Goal: Information Seeking & Learning: Learn about a topic

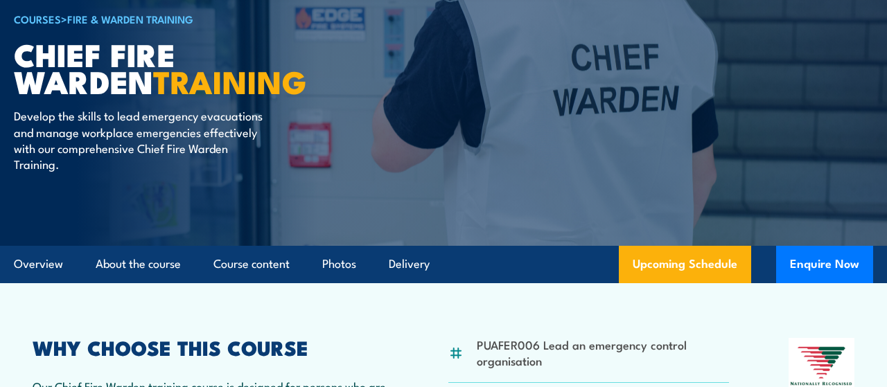
scroll to position [216, 0]
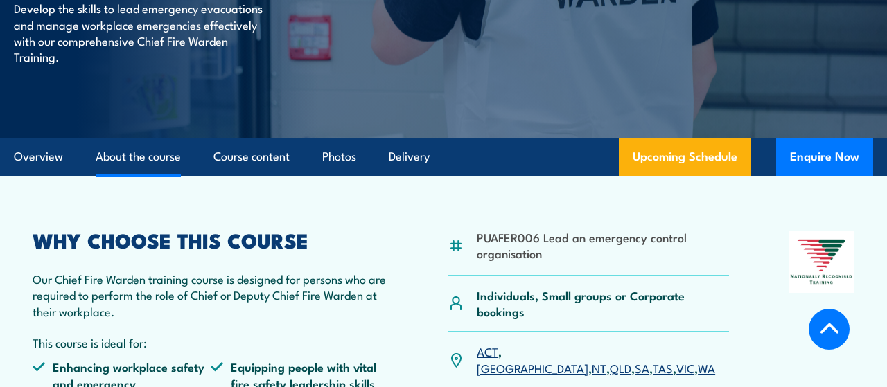
click at [161, 156] on link "About the course" at bounding box center [138, 157] width 85 height 37
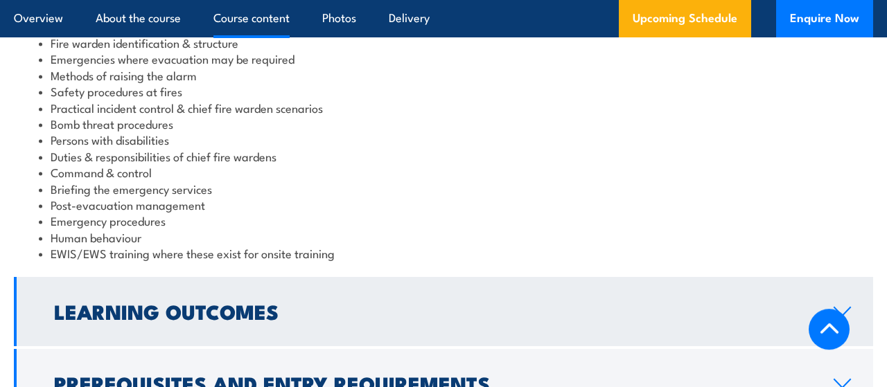
scroll to position [1464, 0]
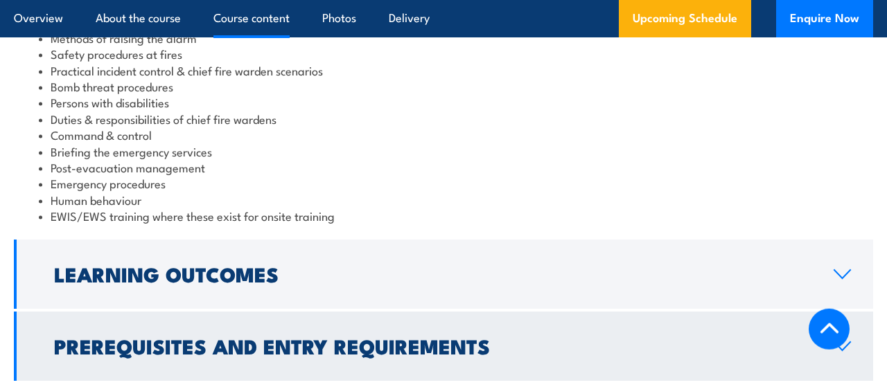
click at [326, 337] on h2 "Prerequisites and Entry Requirements" at bounding box center [433, 346] width 758 height 18
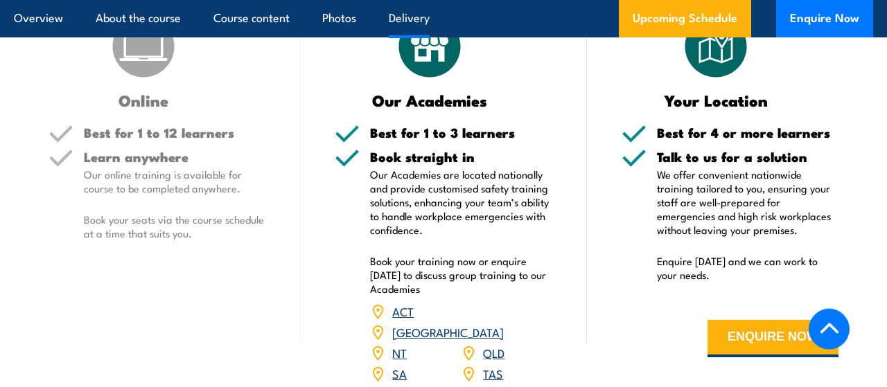
scroll to position [1982, 0]
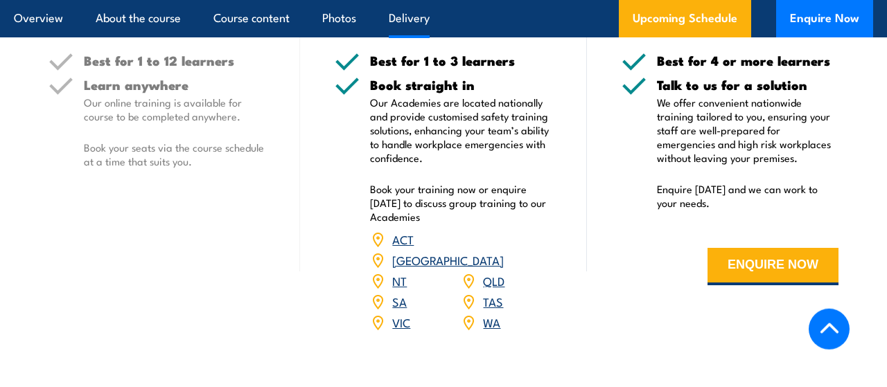
click at [501, 272] on link "QLD" at bounding box center [493, 280] width 21 height 17
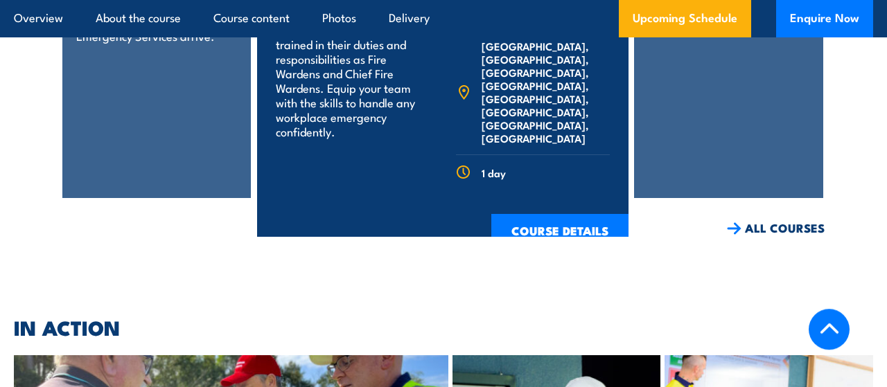
scroll to position [3719, 0]
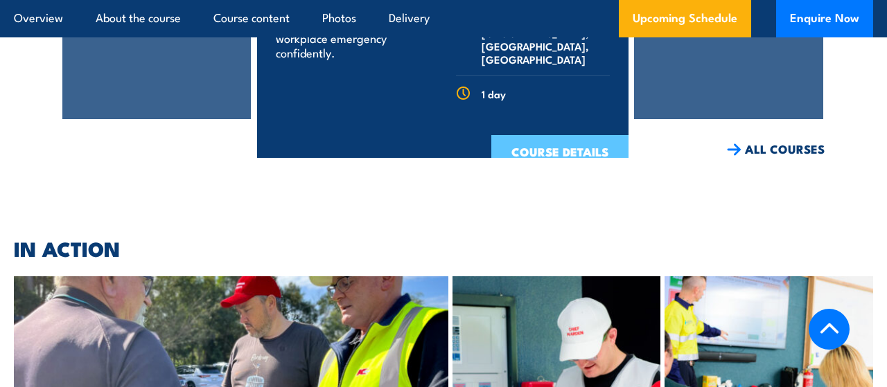
click at [570, 135] on link "COURSE DETAILS" at bounding box center [559, 153] width 137 height 36
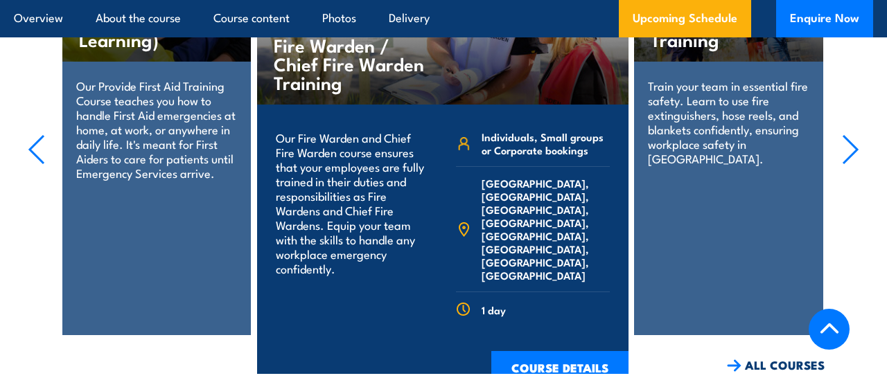
scroll to position [3197, 0]
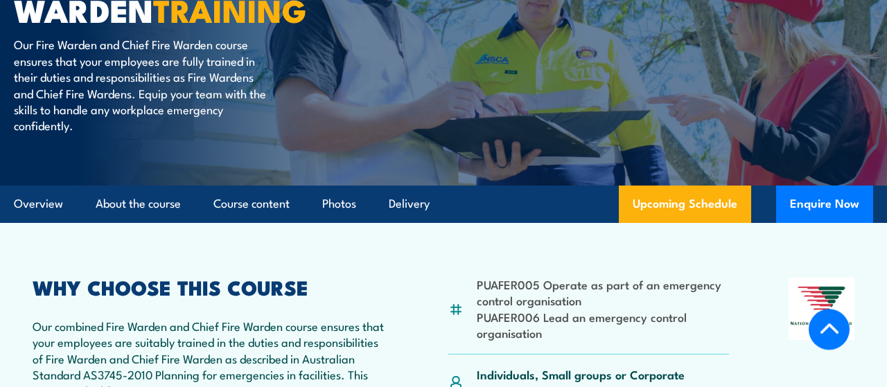
scroll to position [216, 0]
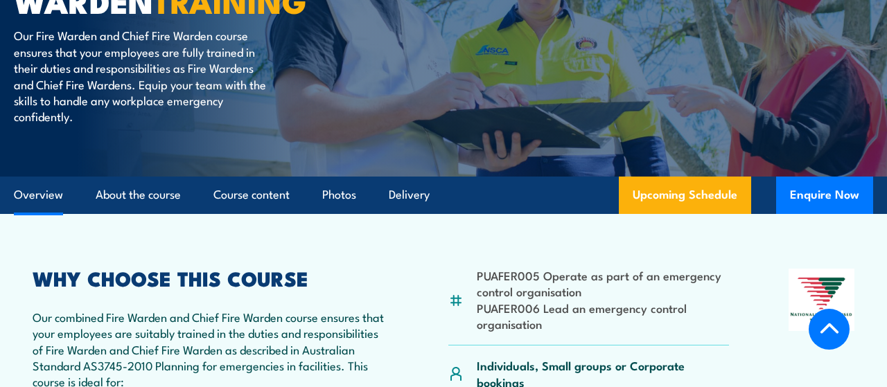
click at [47, 200] on link "Overview" at bounding box center [38, 195] width 49 height 37
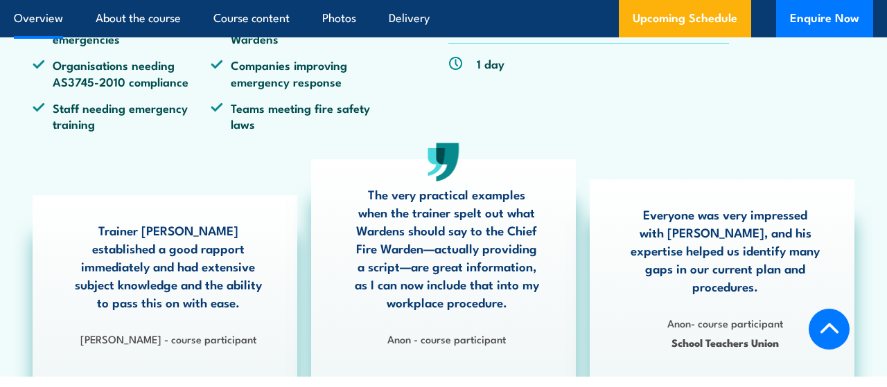
scroll to position [416, 0]
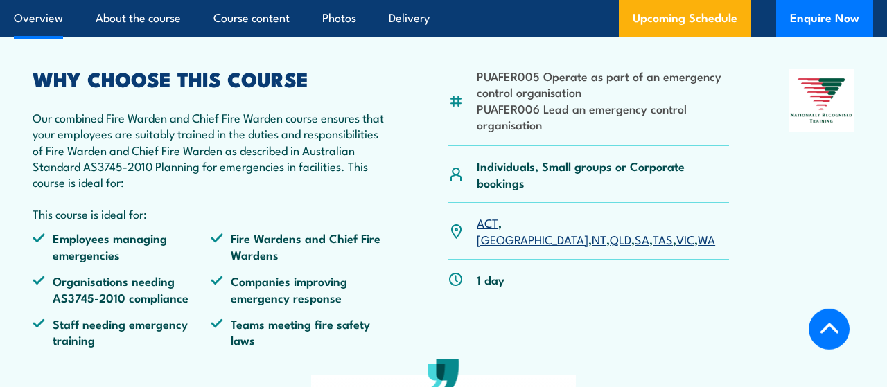
click at [610, 231] on link "QLD" at bounding box center [620, 239] width 21 height 17
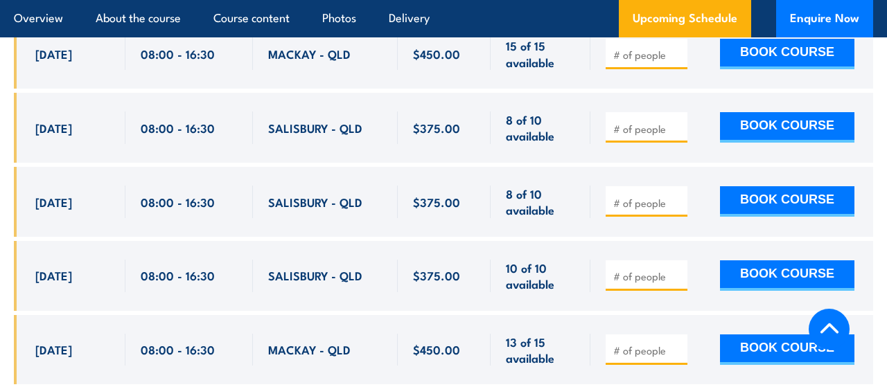
scroll to position [2501, 0]
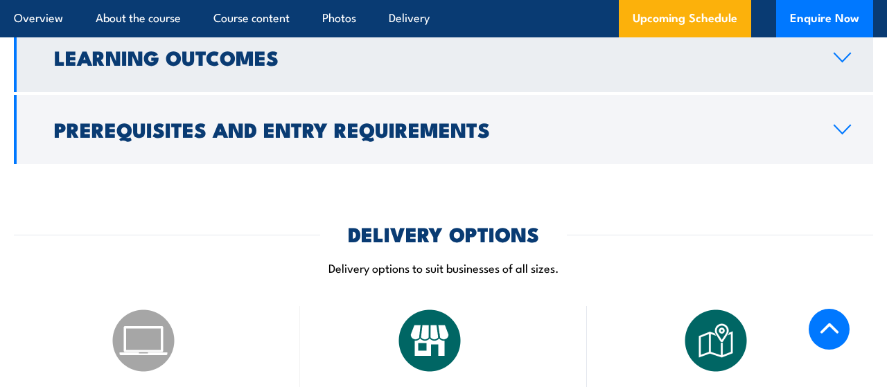
scroll to position [1655, 0]
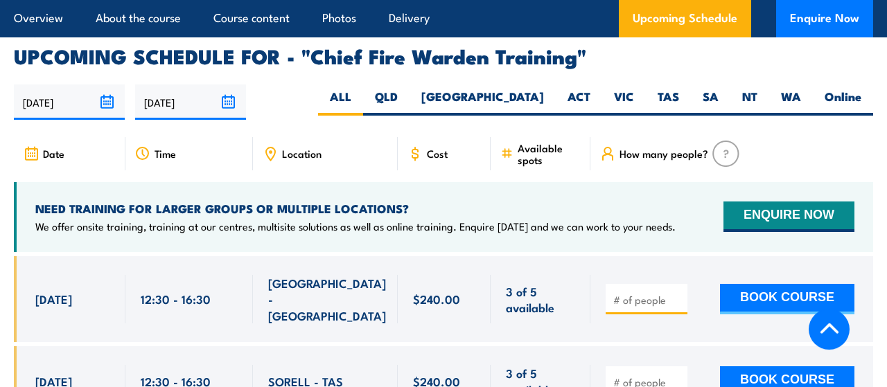
scroll to position [2414, 0]
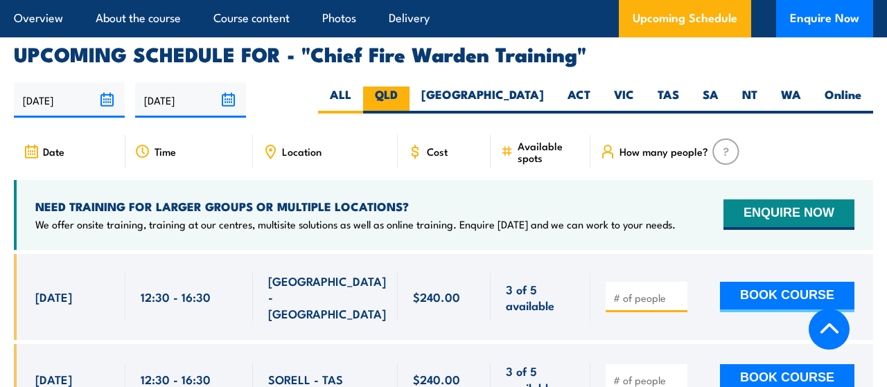
click at [410, 87] on label "QLD" at bounding box center [386, 100] width 46 height 27
click at [407, 87] on input "QLD" at bounding box center [402, 91] width 9 height 9
radio input "true"
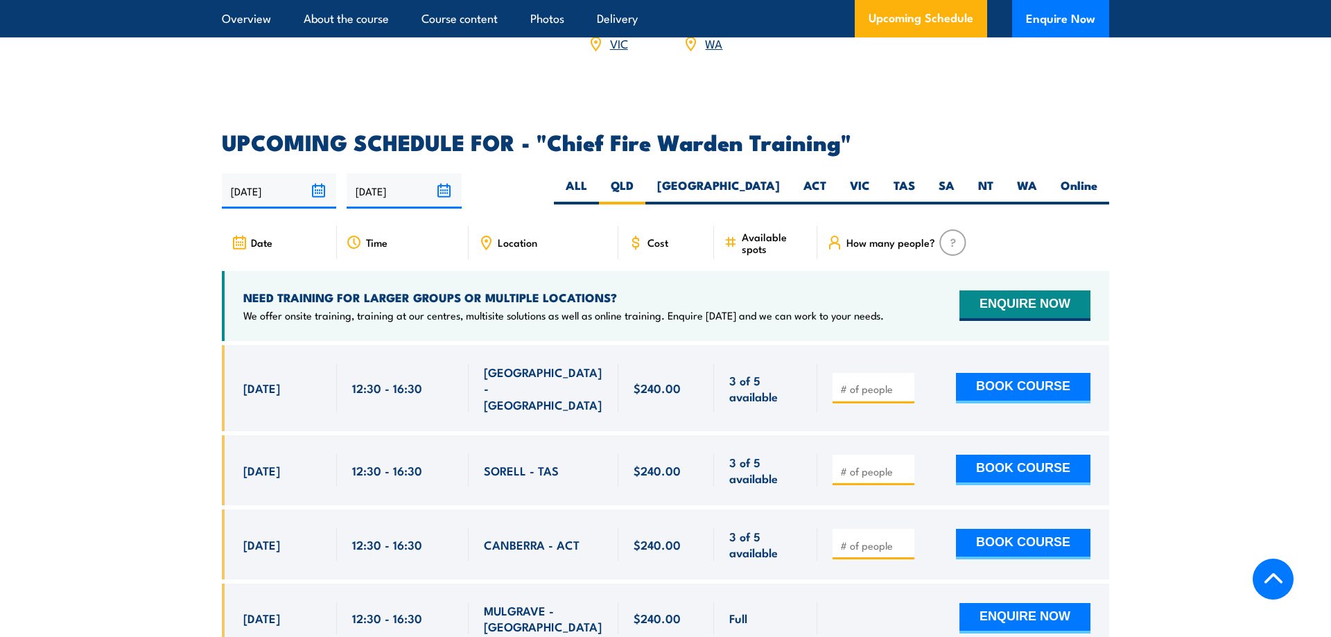
scroll to position [2363, 0]
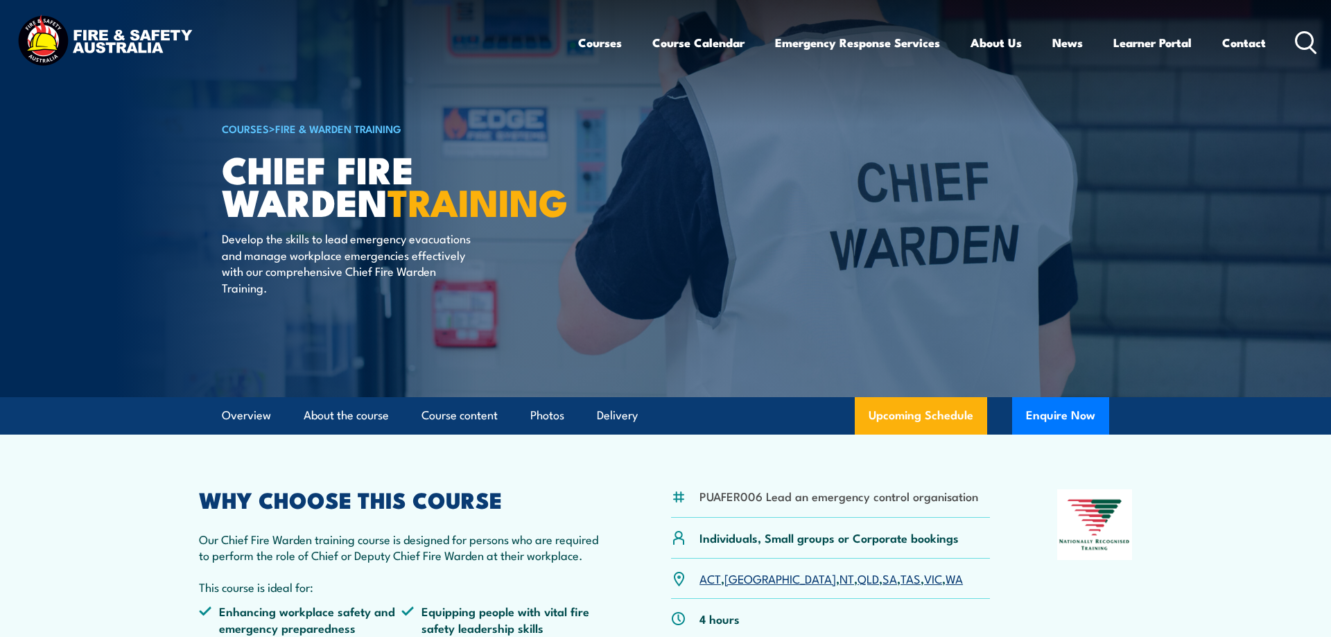
click at [342, 123] on link "Fire & Warden Training" at bounding box center [338, 128] width 126 height 15
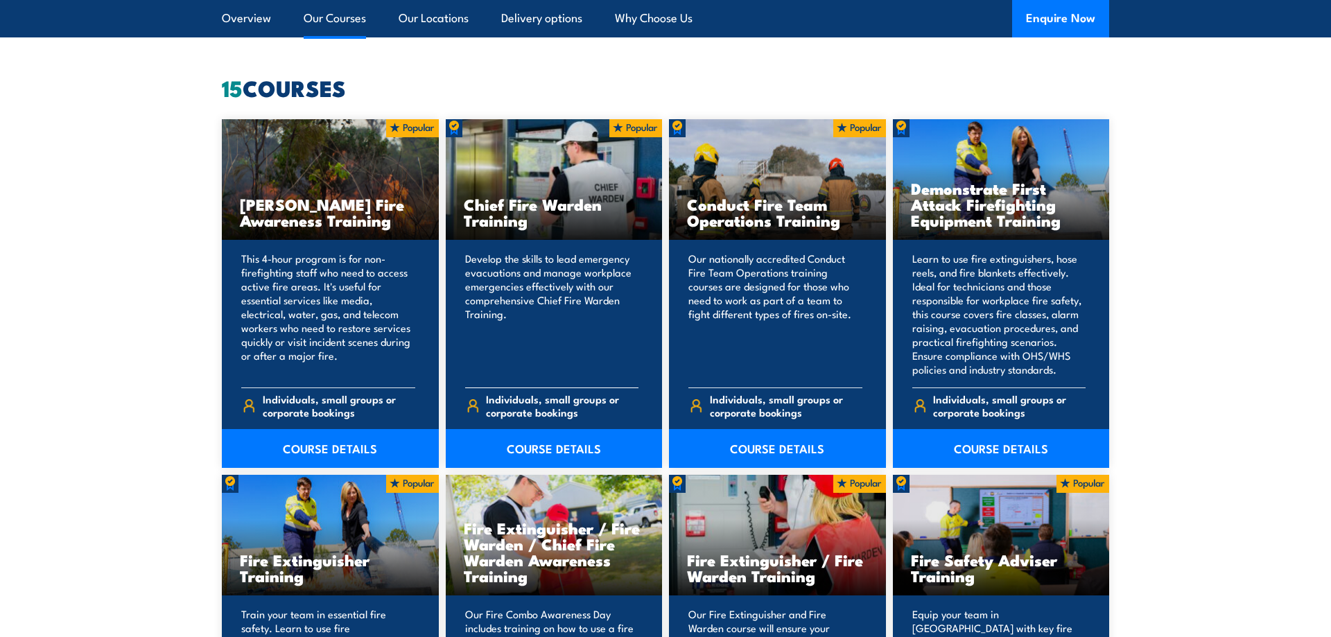
scroll to position [1060, 0]
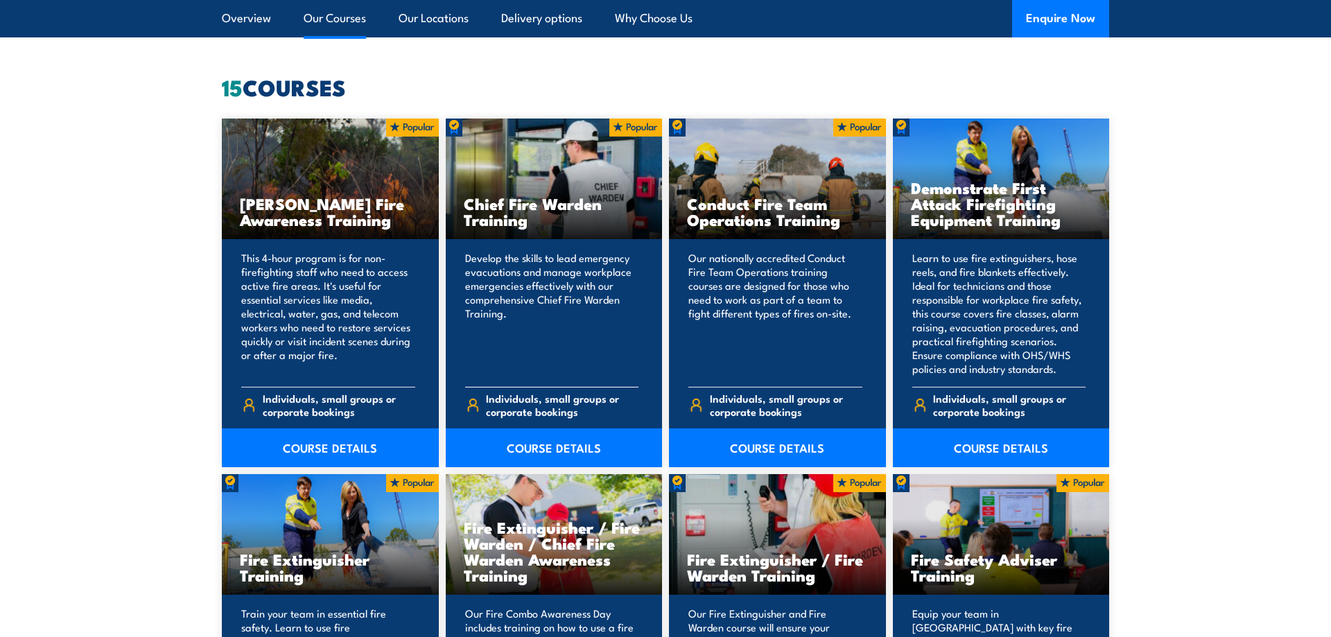
click at [529, 211] on h3 "Chief Fire Warden Training" at bounding box center [554, 211] width 181 height 32
click at [530, 444] on link "COURSE DETAILS" at bounding box center [554, 447] width 217 height 39
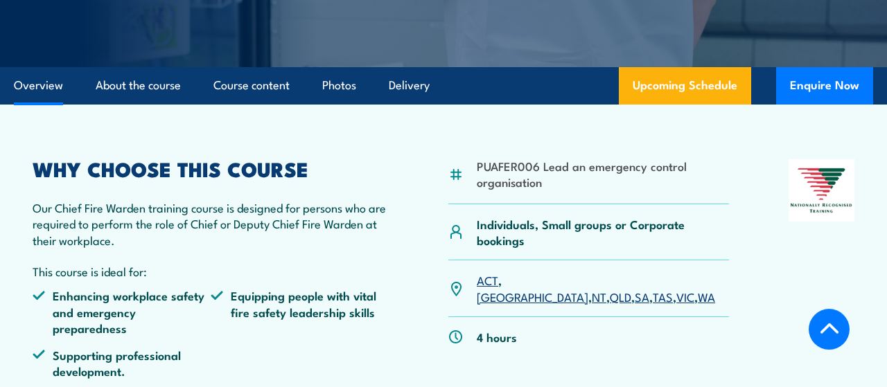
scroll to position [288, 0]
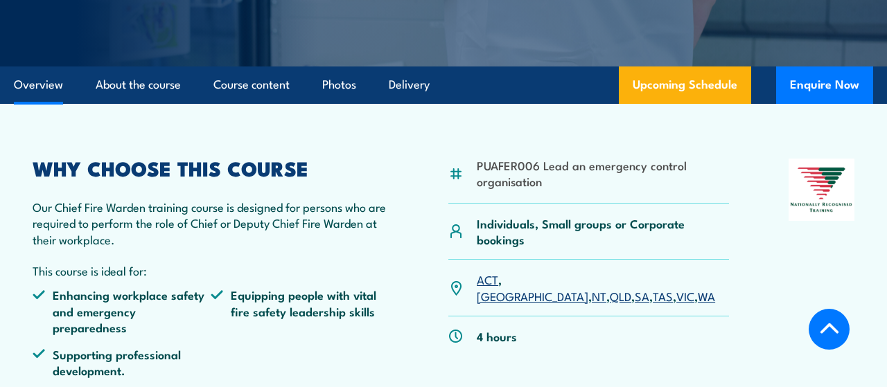
click at [610, 288] on link "QLD" at bounding box center [620, 296] width 21 height 17
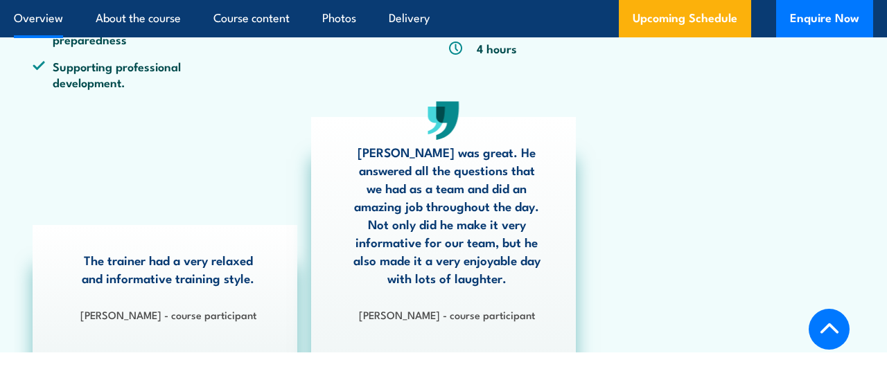
scroll to position [624, 0]
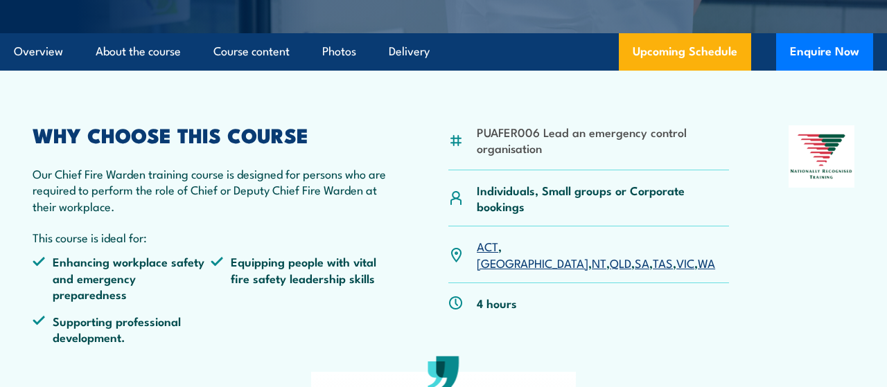
scroll to position [187, 0]
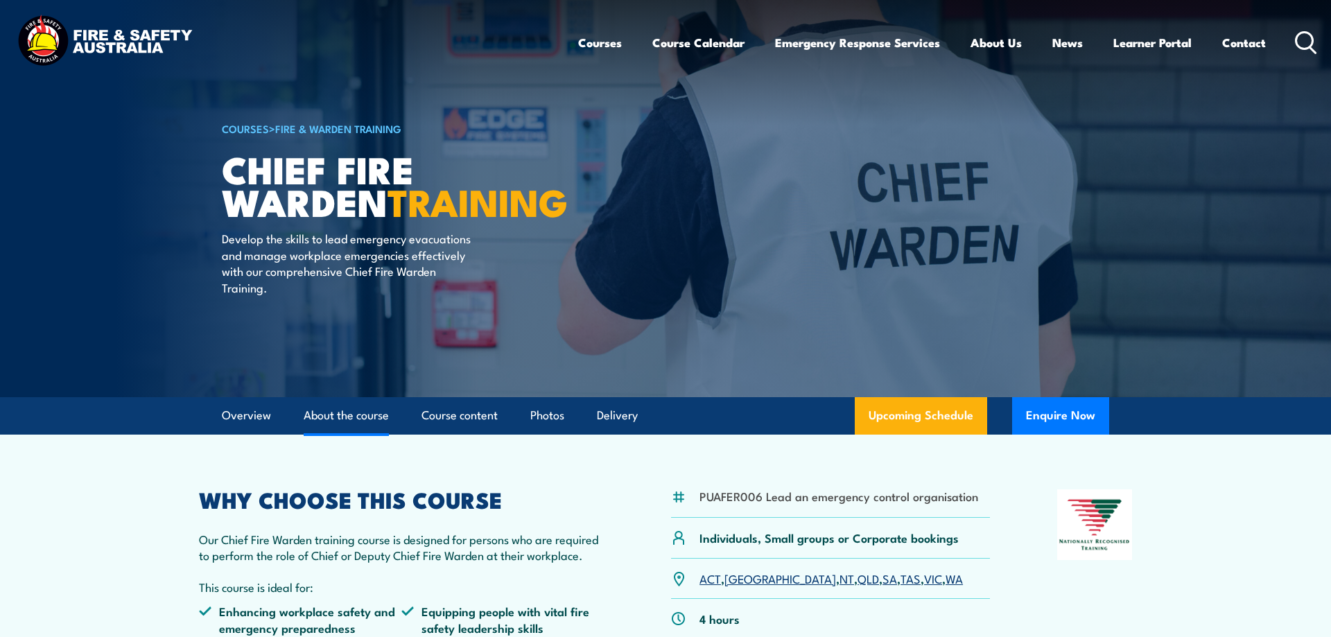
click at [333, 387] on link "About the course" at bounding box center [346, 415] width 85 height 37
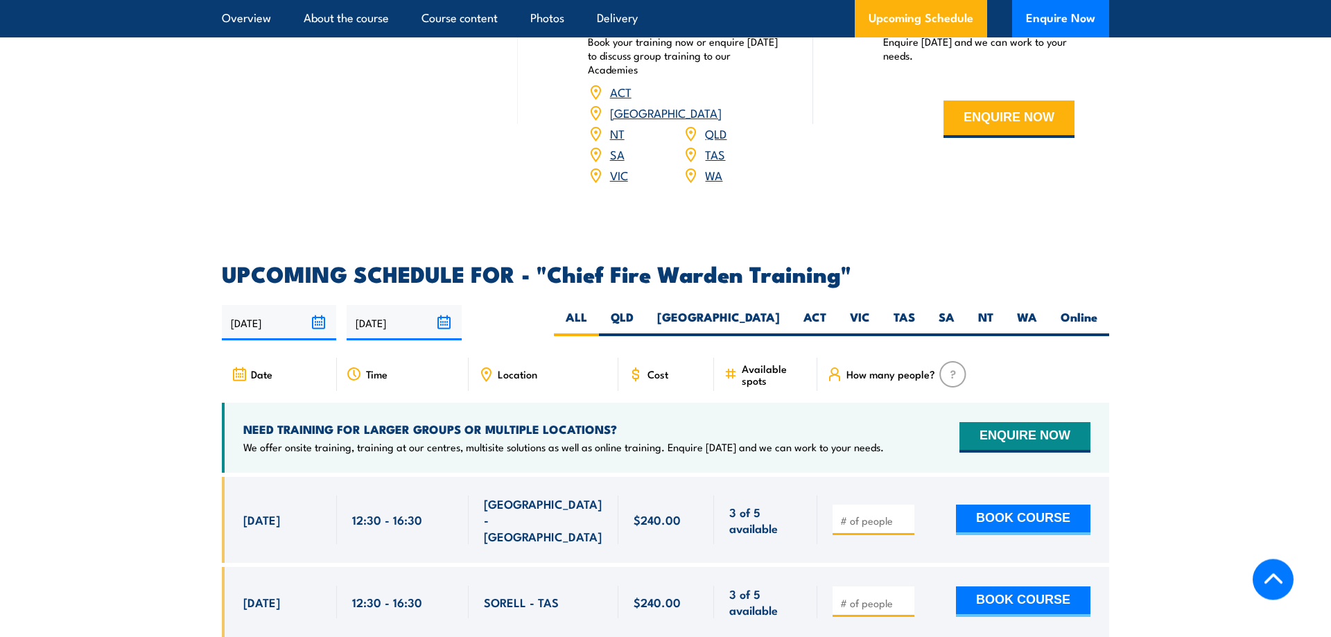
scroll to position [2196, 0]
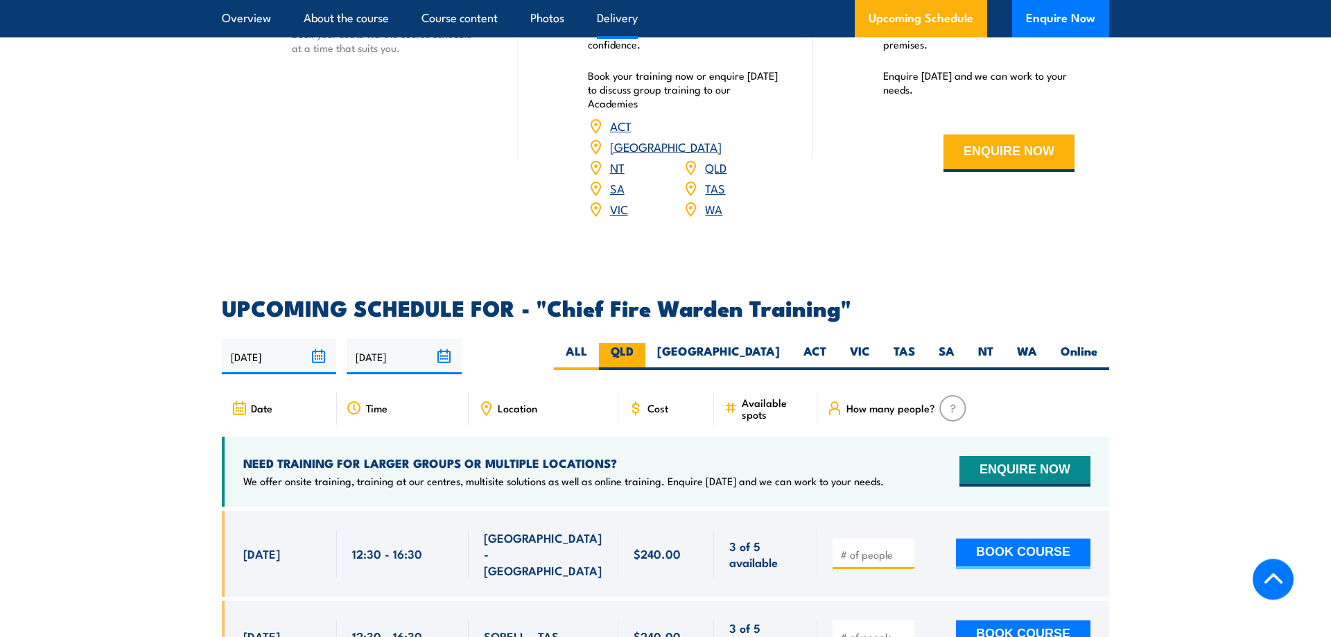
click at [645, 347] on label "QLD" at bounding box center [622, 356] width 46 height 27
click at [643, 347] on input "QLD" at bounding box center [638, 347] width 9 height 9
radio input "true"
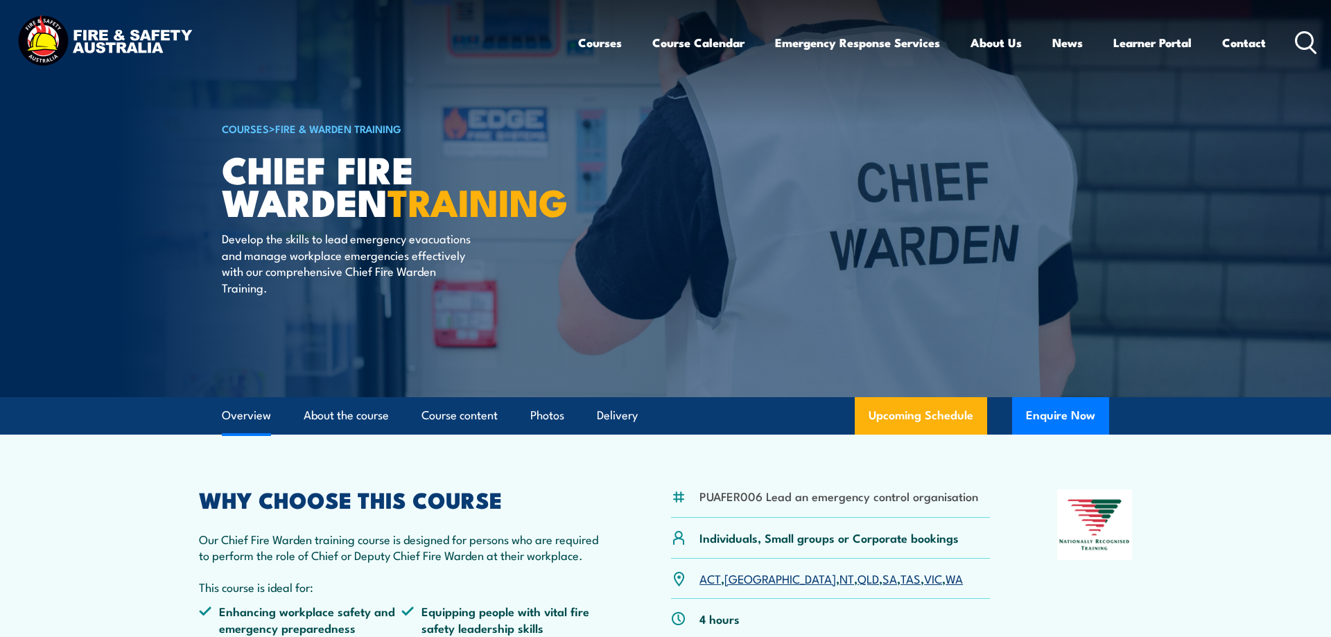
click at [251, 411] on link "Overview" at bounding box center [246, 415] width 49 height 37
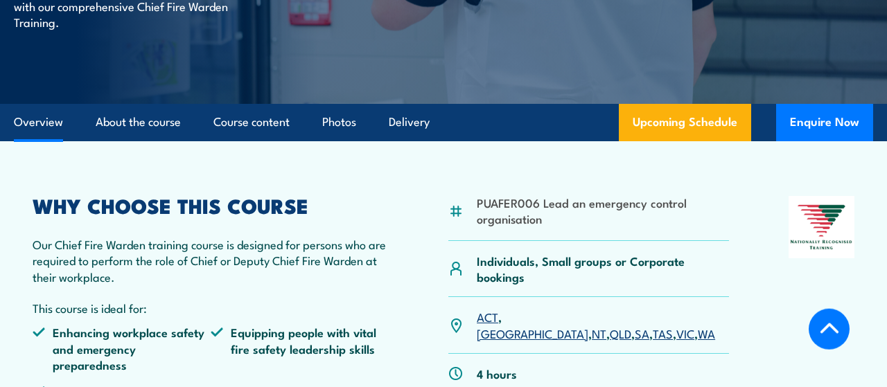
scroll to position [360, 0]
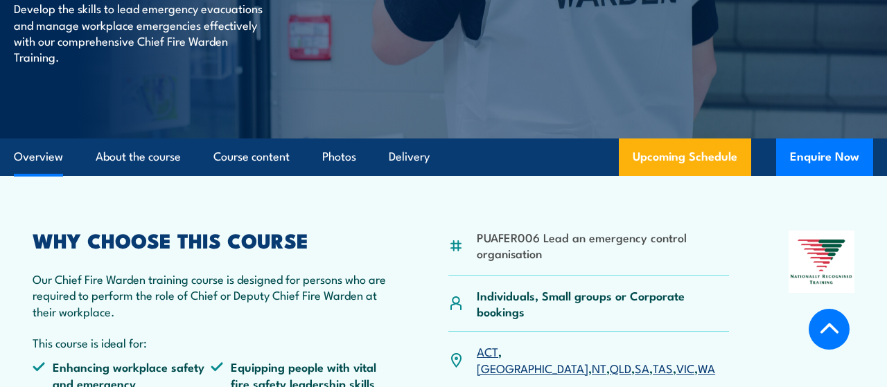
click at [41, 156] on link "Overview" at bounding box center [38, 157] width 49 height 37
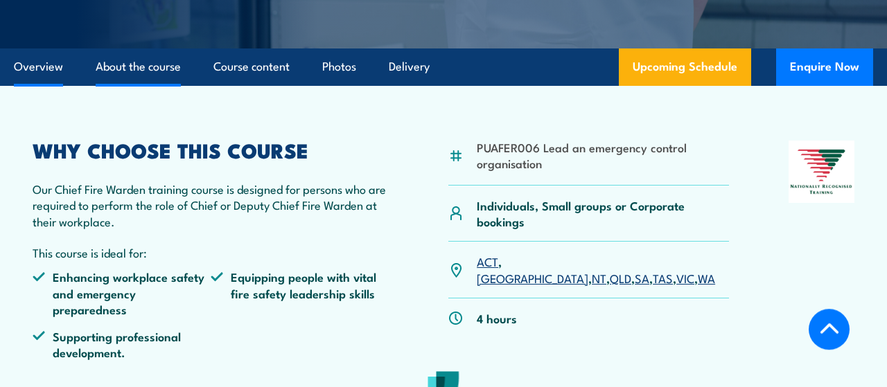
click at [142, 68] on link "About the course" at bounding box center [138, 67] width 85 height 37
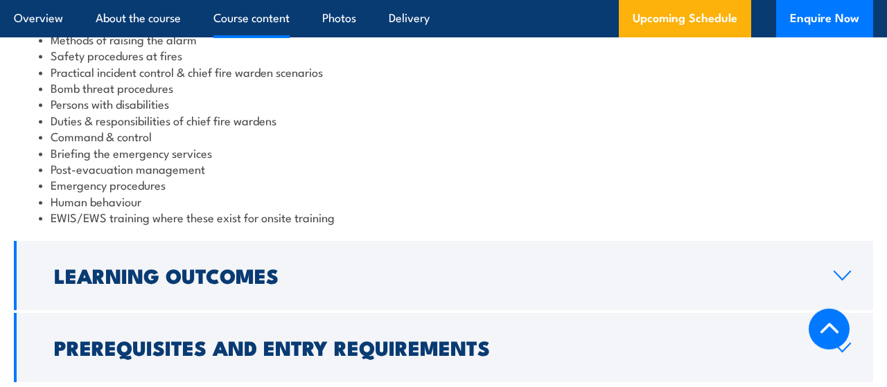
scroll to position [1464, 0]
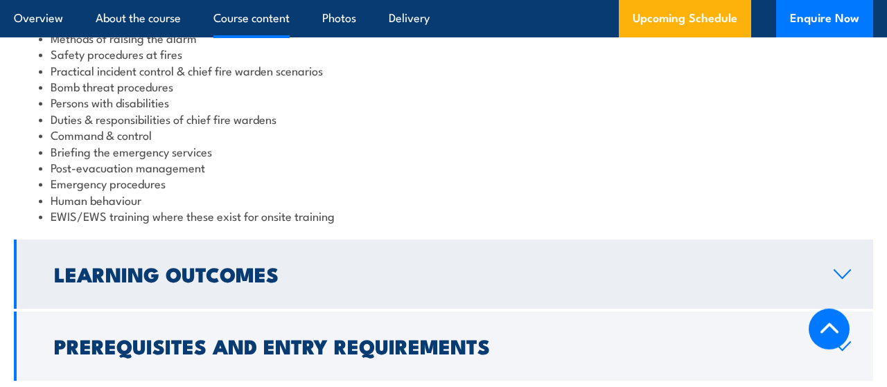
click at [180, 265] on h2 "Learning Outcomes" at bounding box center [433, 274] width 758 height 18
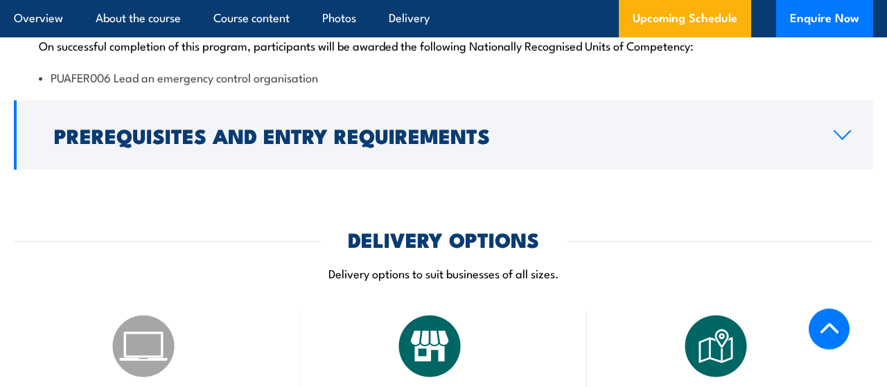
click at [323, 126] on h2 "Prerequisites and Entry Requirements" at bounding box center [433, 135] width 758 height 18
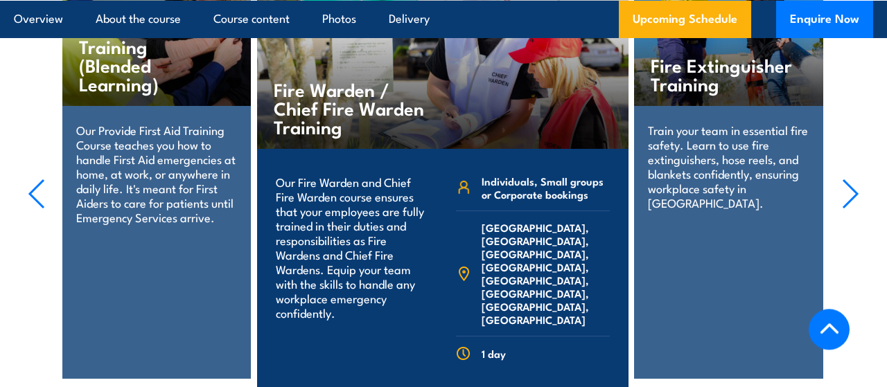
scroll to position [3626, 0]
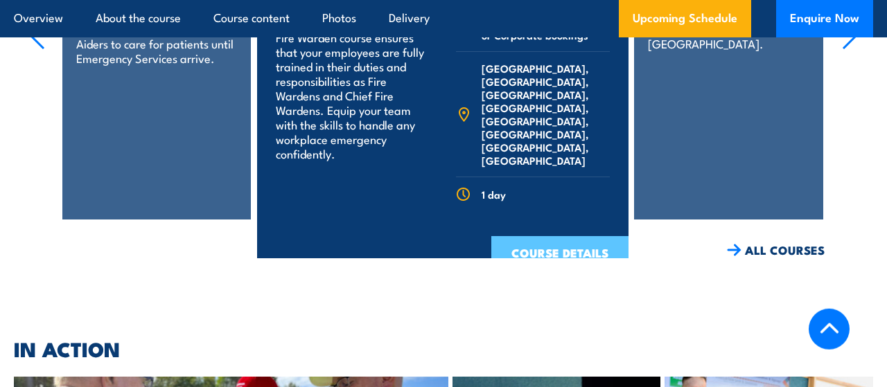
click at [561, 236] on link "COURSE DETAILS" at bounding box center [559, 254] width 137 height 36
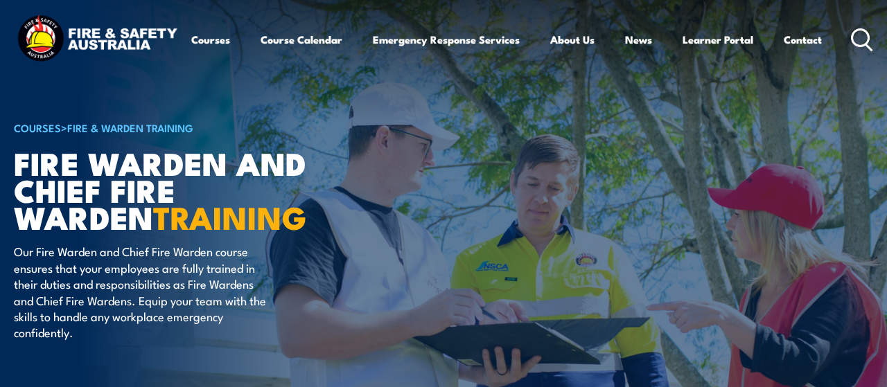
click at [88, 46] on img at bounding box center [97, 39] width 166 height 55
